Goal: Check status

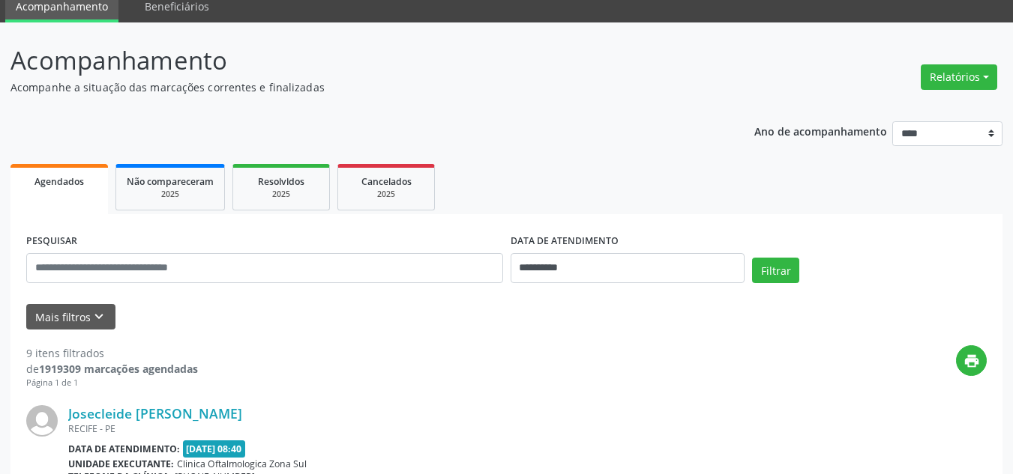
scroll to position [150, 0]
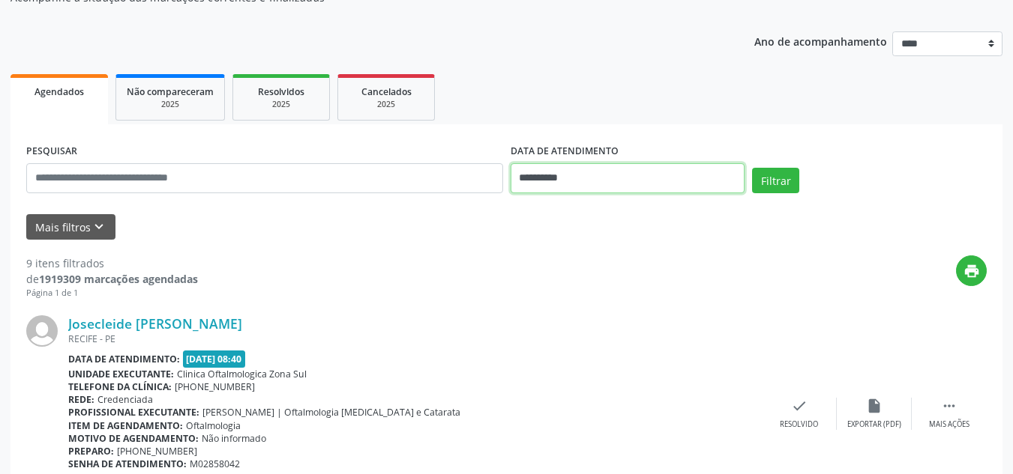
click at [555, 165] on input "**********" at bounding box center [627, 178] width 235 height 30
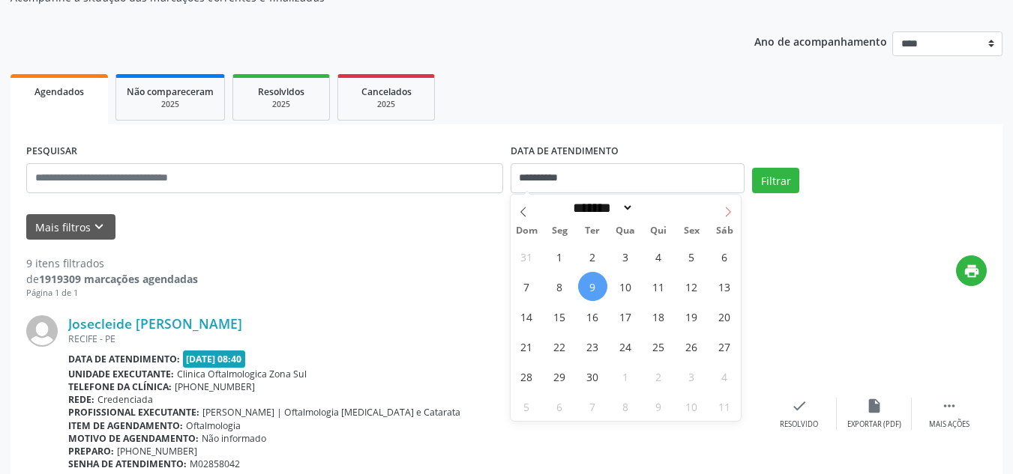
click at [729, 207] on icon at bounding box center [728, 212] width 10 height 10
select select "*"
click at [622, 250] on span "1" at bounding box center [625, 256] width 29 height 29
type input "**********"
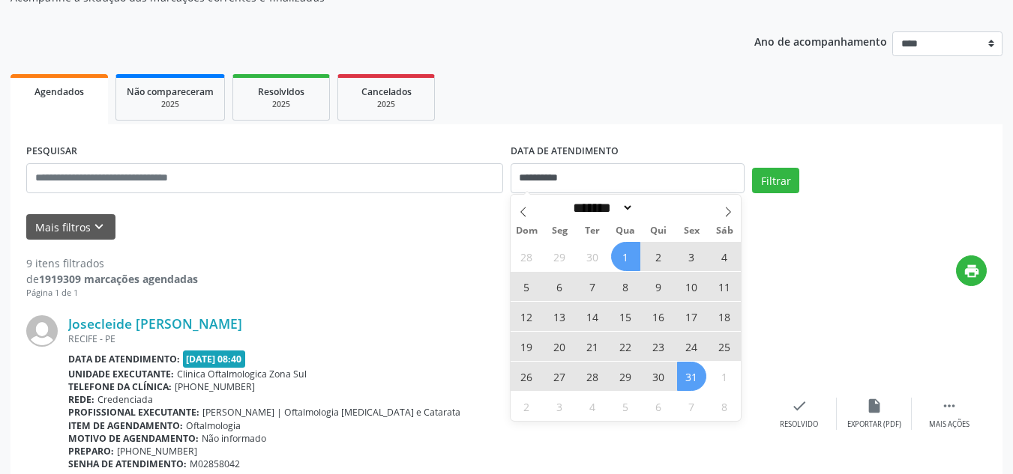
drag, startPoint x: 695, startPoint y: 377, endPoint x: 667, endPoint y: 371, distance: 28.4
click at [696, 377] on span "31" at bounding box center [691, 376] width 29 height 29
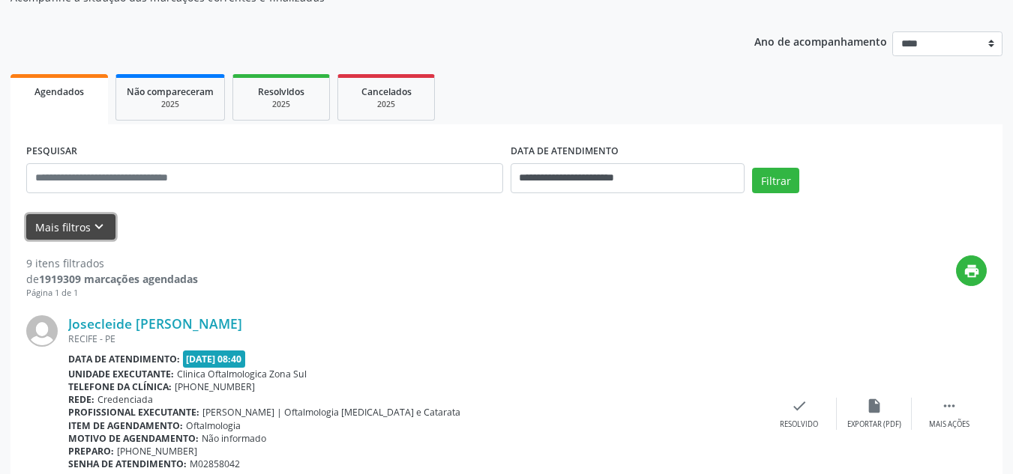
click at [84, 214] on button "Mais filtros keyboard_arrow_down" at bounding box center [70, 227] width 89 height 26
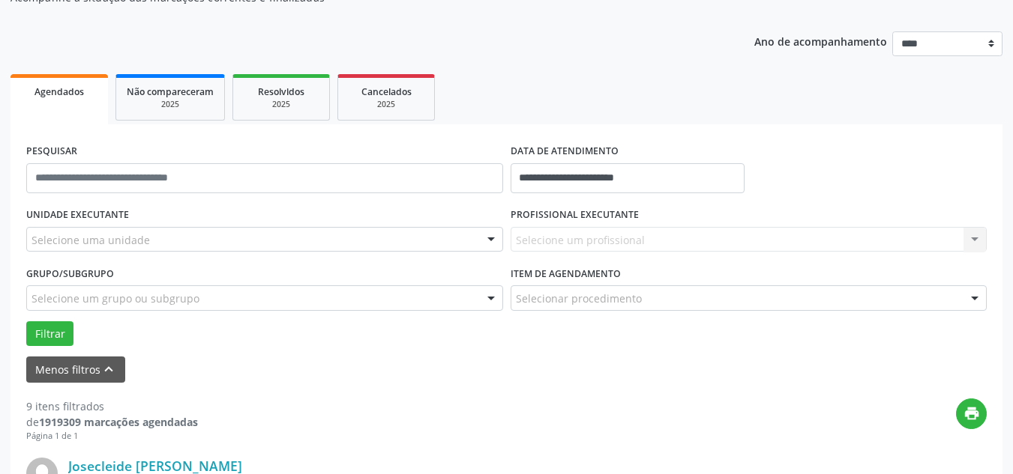
click at [154, 241] on div "Selecione uma unidade" at bounding box center [264, 239] width 477 height 25
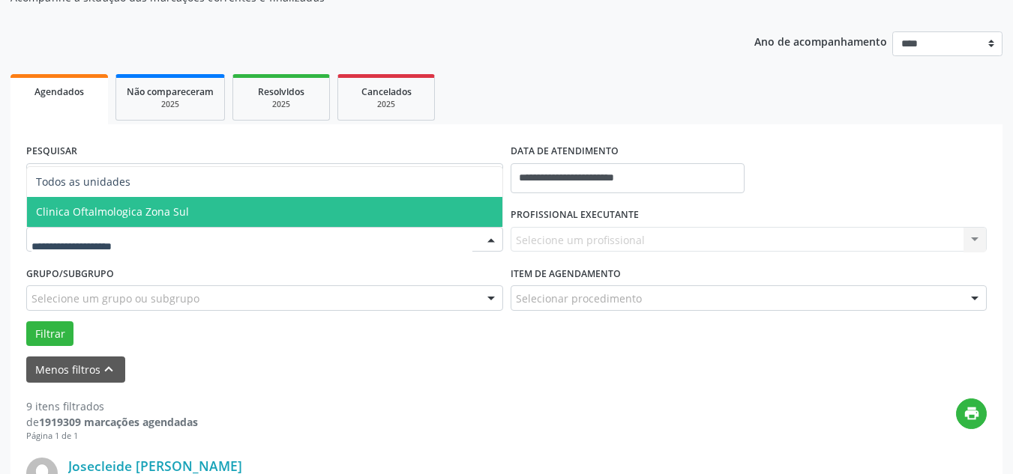
click at [158, 210] on span "Clinica Oftalmologica Zona Sul" at bounding box center [112, 212] width 153 height 14
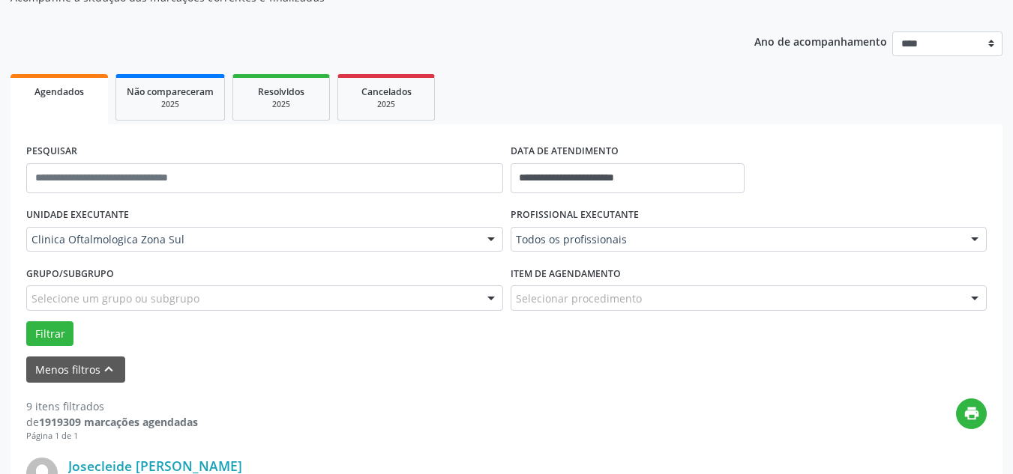
click at [573, 242] on div "Todos os profissionais Todos os profissionais [PERSON_NAME] | Oftalmologia [MED…" at bounding box center [748, 239] width 477 height 25
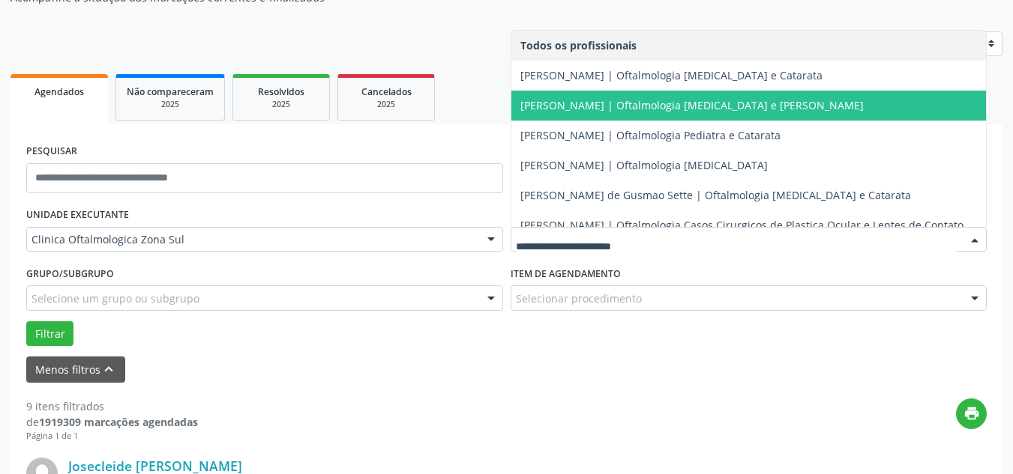
click at [582, 93] on span "[PERSON_NAME] | Oftalmologia [MEDICAL_DATA] e [PERSON_NAME]" at bounding box center [748, 106] width 475 height 30
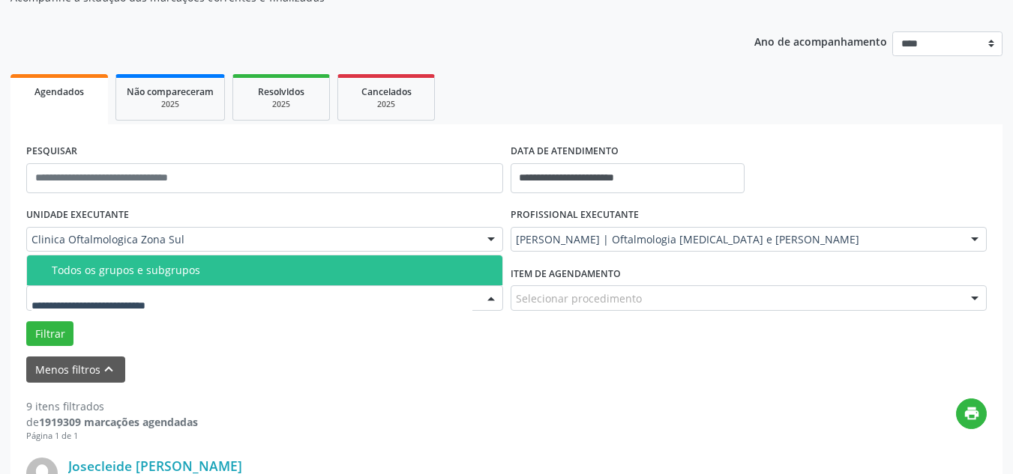
click at [97, 262] on span "Todos os grupos e subgrupos" at bounding box center [264, 271] width 475 height 30
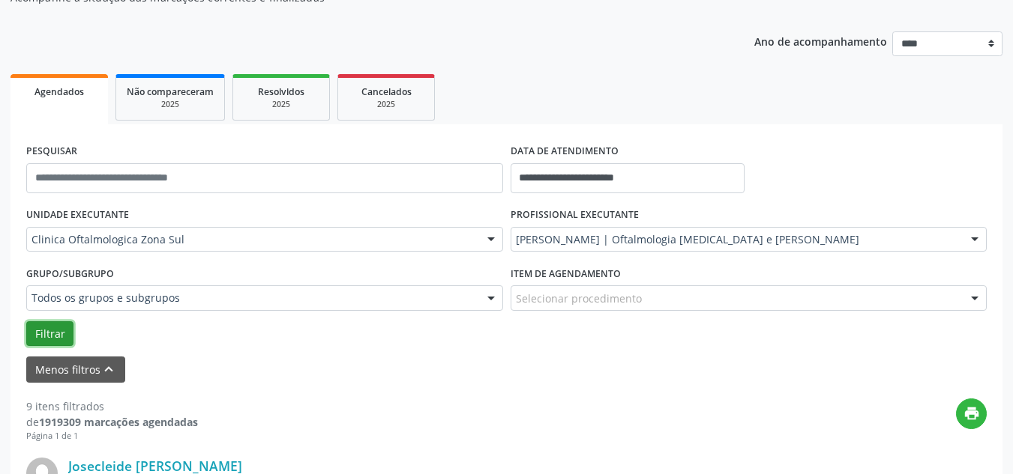
click at [53, 328] on button "Filtrar" at bounding box center [49, 334] width 47 height 25
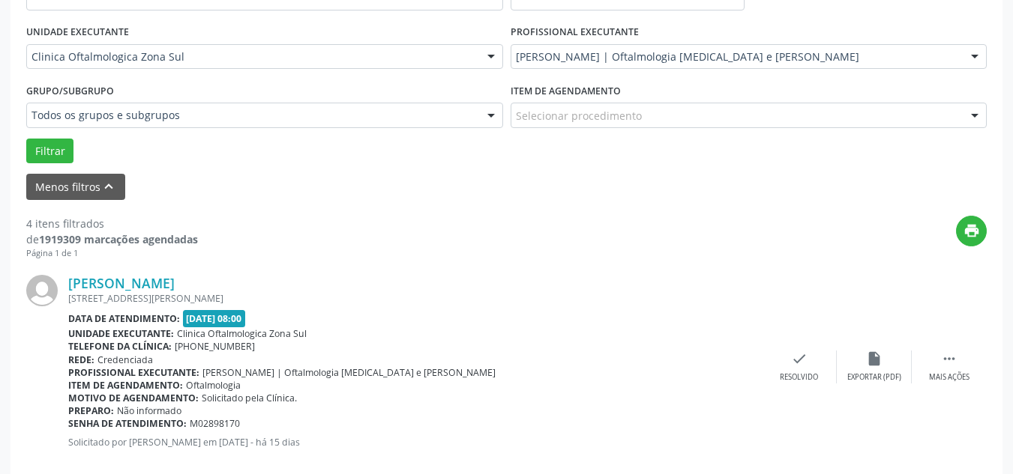
scroll to position [108, 0]
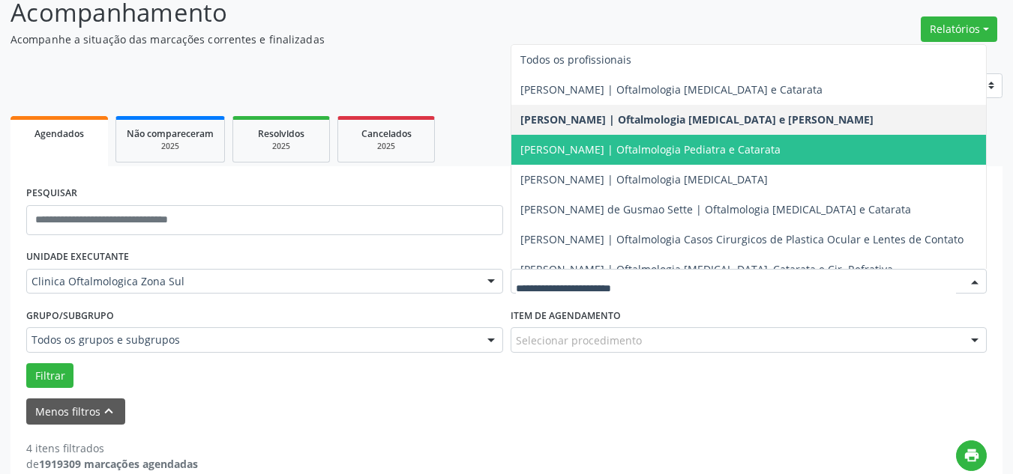
click at [574, 154] on span "[PERSON_NAME] | Oftalmologia Pediatra e Catarata" at bounding box center [650, 149] width 260 height 14
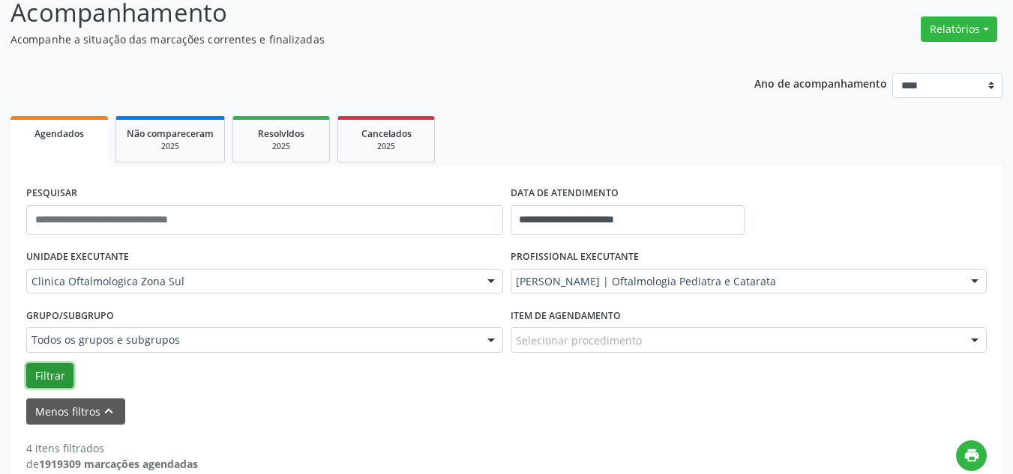
click at [54, 367] on button "Filtrar" at bounding box center [49, 376] width 47 height 25
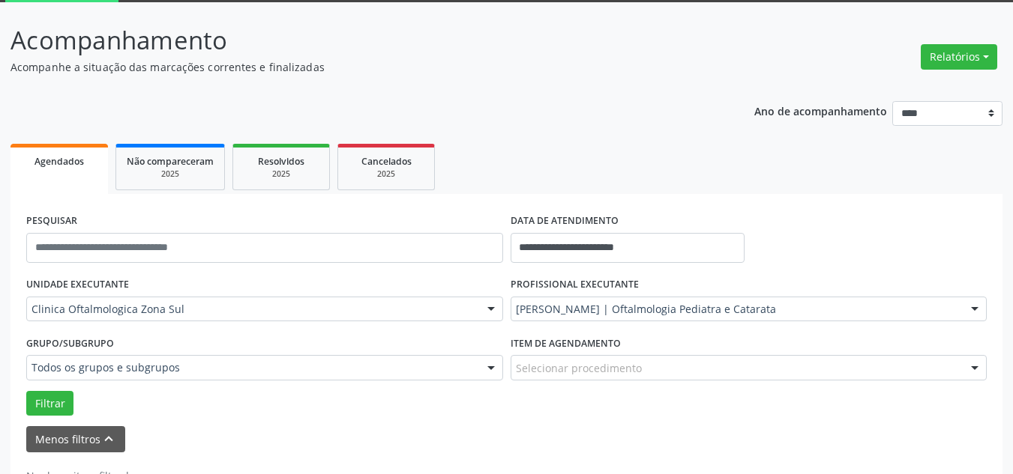
scroll to position [57, 0]
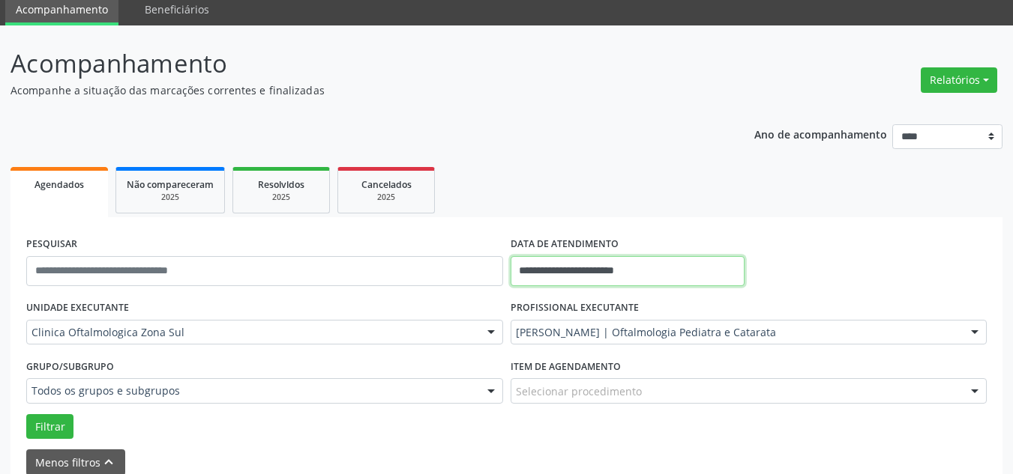
click at [576, 262] on input "**********" at bounding box center [627, 271] width 235 height 30
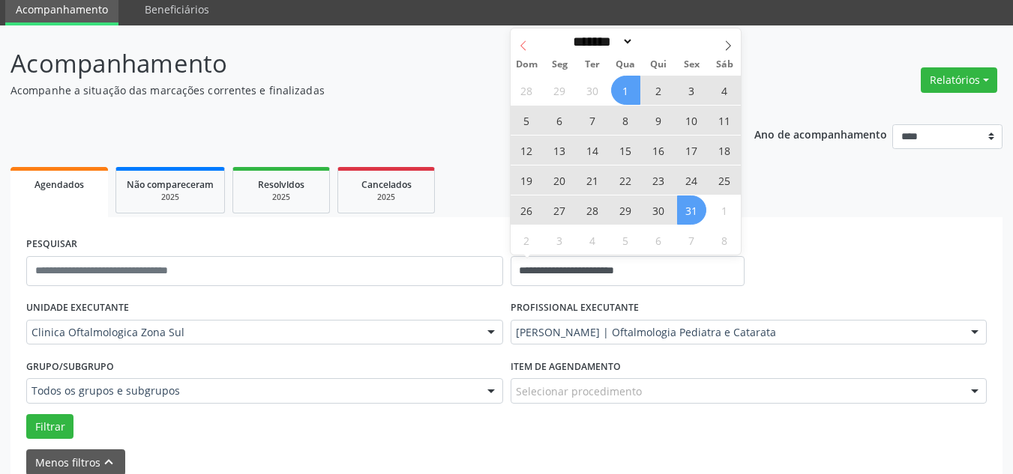
click at [526, 43] on icon at bounding box center [523, 45] width 10 height 10
select select "*"
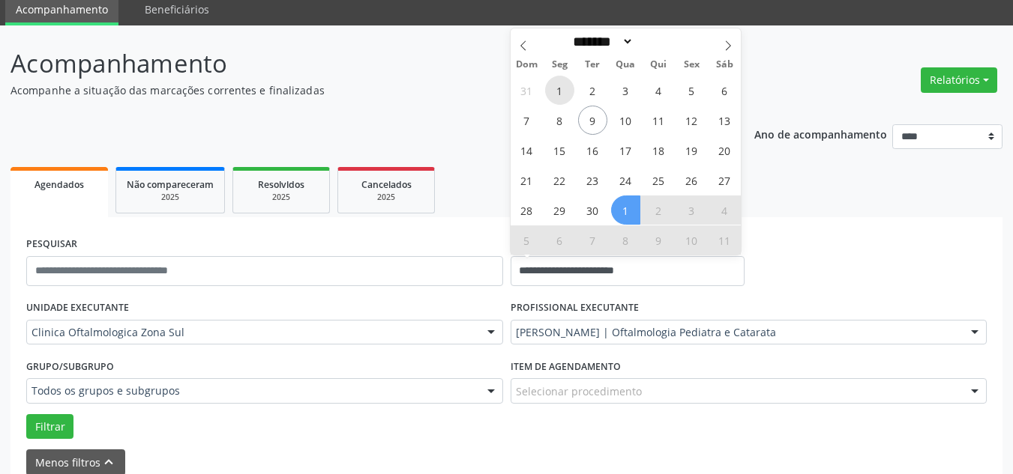
click at [561, 88] on span "1" at bounding box center [559, 90] width 29 height 29
type input "**********"
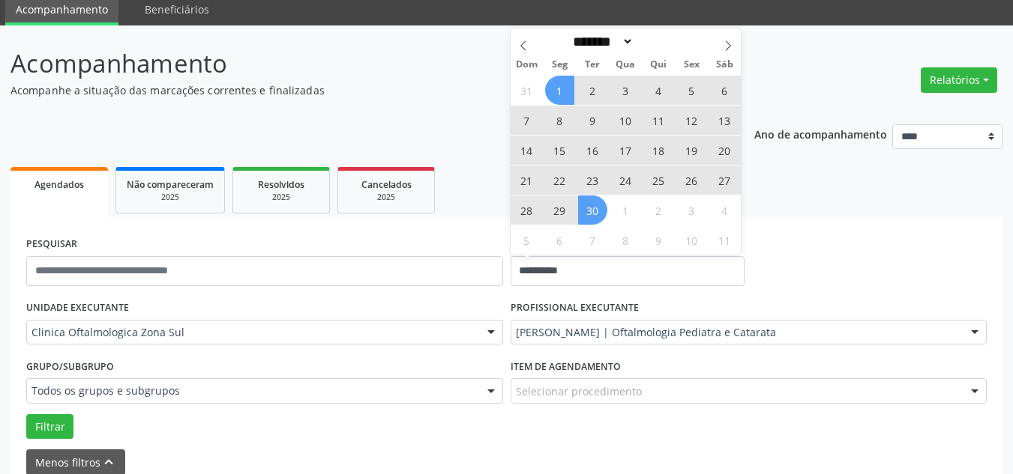
click at [598, 211] on span "30" at bounding box center [592, 210] width 29 height 29
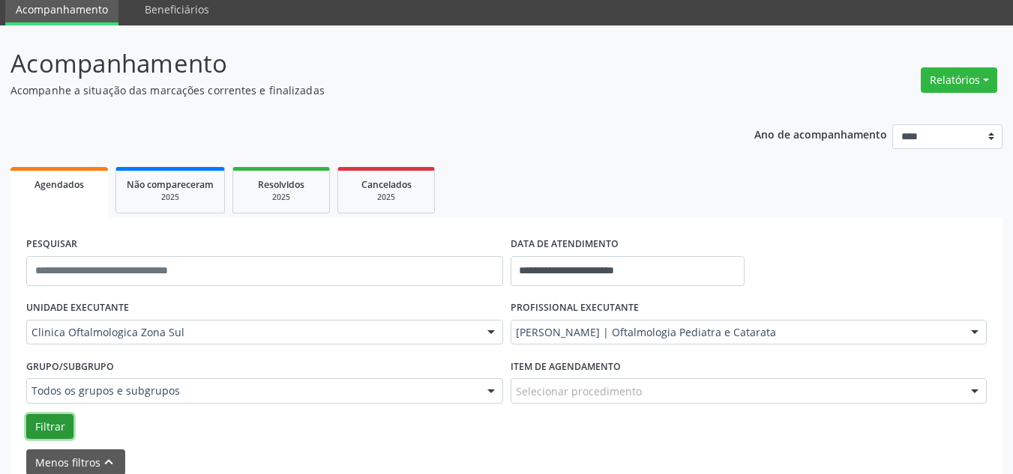
click at [55, 424] on button "Filtrar" at bounding box center [49, 426] width 47 height 25
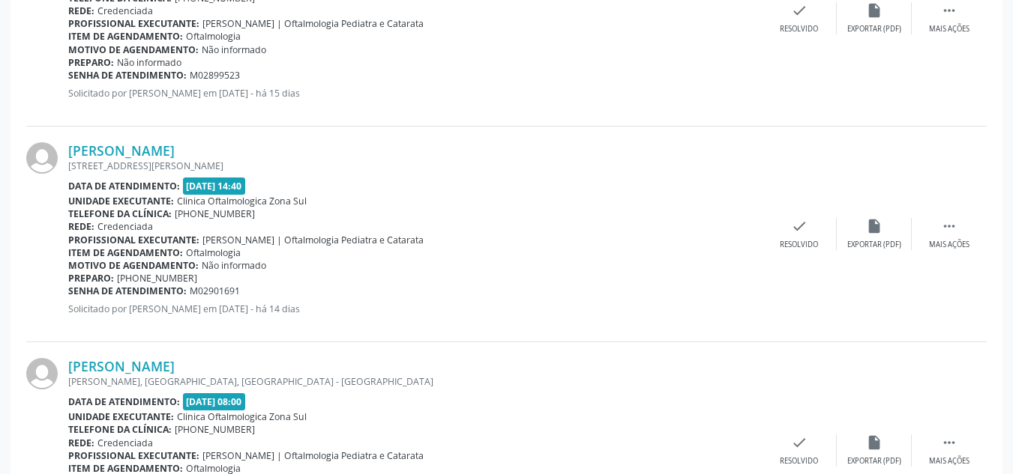
scroll to position [3556, 0]
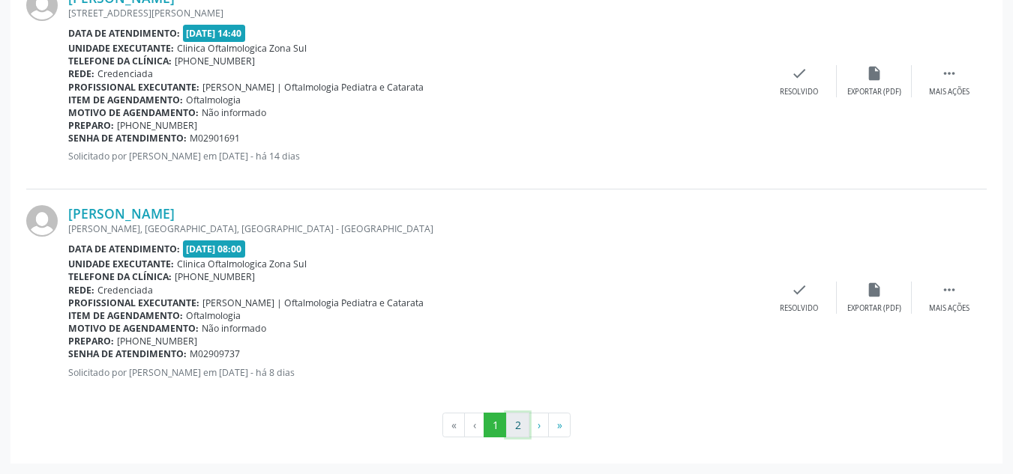
click at [522, 423] on button "2" at bounding box center [517, 425] width 23 height 25
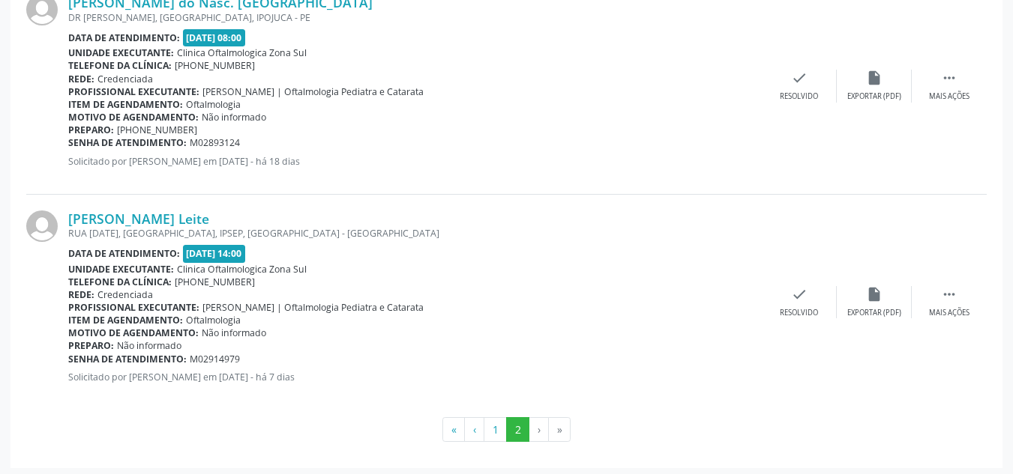
scroll to position [1483, 0]
